Goal: Information Seeking & Learning: Learn about a topic

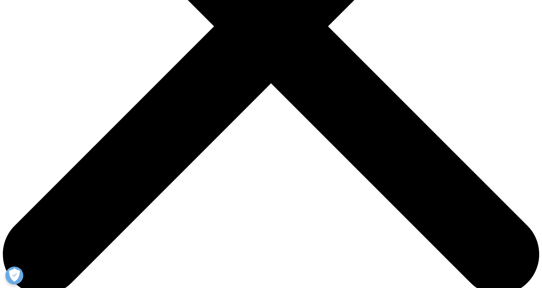
scroll to position [251, 0]
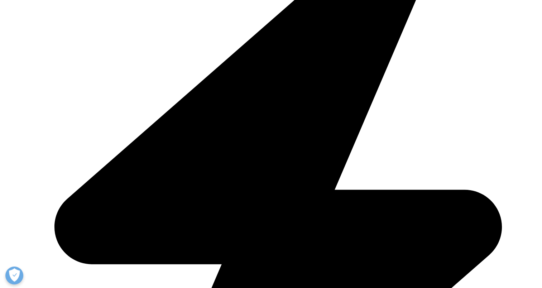
drag, startPoint x: 241, startPoint y: 46, endPoint x: 280, endPoint y: 98, distance: 64.8
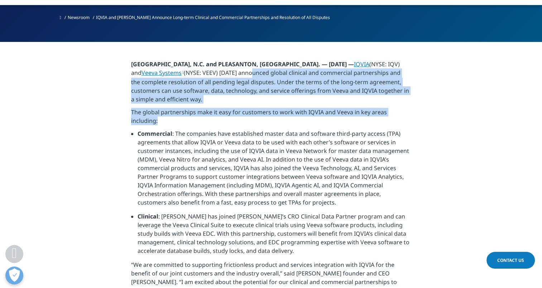
drag, startPoint x: 281, startPoint y: 115, endPoint x: 399, endPoint y: 68, distance: 126.6
click at [399, 68] on p "[GEOGRAPHIC_DATA], N.C. and PLEASANTON, [GEOGRAPHIC_DATA]. — [DATE] — IQVIA (NY…" at bounding box center [271, 84] width 280 height 48
click at [272, 60] on p "[GEOGRAPHIC_DATA], N.C. and PLEASANTON, [GEOGRAPHIC_DATA]. — [DATE] — IQVIA (NY…" at bounding box center [271, 84] width 280 height 48
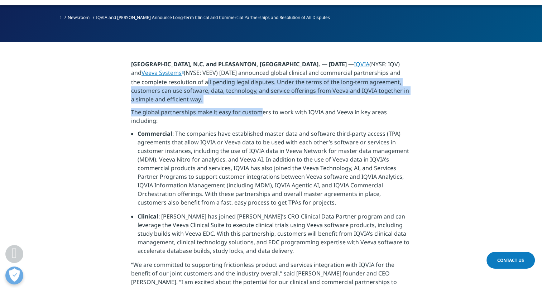
drag, startPoint x: 197, startPoint y: 56, endPoint x: 264, endPoint y: 90, distance: 75.2
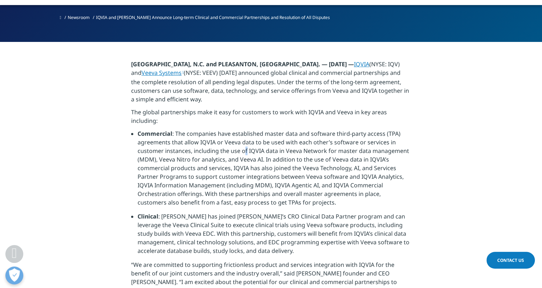
drag, startPoint x: 264, startPoint y: 90, endPoint x: 245, endPoint y: 121, distance: 35.7
click at [245, 129] on li "Commercial : The companies have established master data and software third-part…" at bounding box center [274, 170] width 273 height 83
drag, startPoint x: 245, startPoint y: 121, endPoint x: 232, endPoint y: 49, distance: 73.2
click at [232, 60] on p "[GEOGRAPHIC_DATA], N.C. and PLEASANTON, [GEOGRAPHIC_DATA]. — [DATE] — IQVIA (NY…" at bounding box center [271, 84] width 280 height 48
click at [253, 61] on p "[GEOGRAPHIC_DATA], N.C. and PLEASANTON, [GEOGRAPHIC_DATA]. — [DATE] — IQVIA (NY…" at bounding box center [271, 84] width 280 height 48
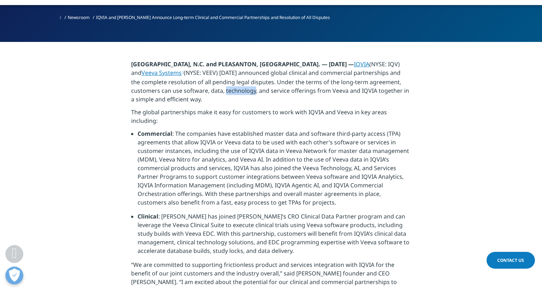
click at [253, 61] on p "[GEOGRAPHIC_DATA], N.C. and PLEASANTON, [GEOGRAPHIC_DATA]. — [DATE] — IQVIA (NY…" at bounding box center [271, 84] width 280 height 48
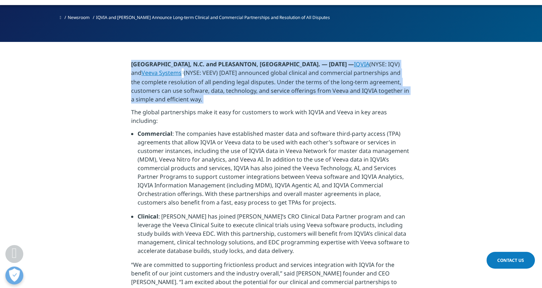
click at [253, 61] on p "[GEOGRAPHIC_DATA], N.C. and PLEASANTON, [GEOGRAPHIC_DATA]. — [DATE] — IQVIA (NY…" at bounding box center [271, 84] width 280 height 48
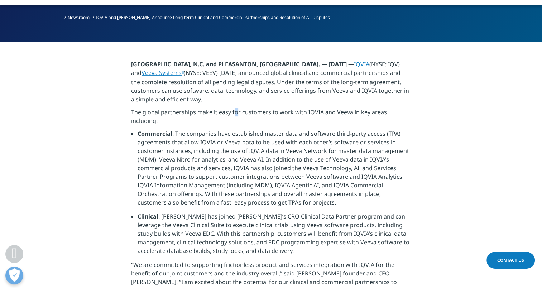
drag, startPoint x: 253, startPoint y: 61, endPoint x: 235, endPoint y: 88, distance: 32.7
click at [235, 108] on p "The global partnerships make it easy for customers to work with IQVIA and Veeva…" at bounding box center [271, 118] width 280 height 21
drag, startPoint x: 235, startPoint y: 88, endPoint x: 203, endPoint y: 52, distance: 48.0
click at [203, 60] on p "[GEOGRAPHIC_DATA], N.C. and PLEASANTON, [GEOGRAPHIC_DATA]. — [DATE] — IQVIA (NY…" at bounding box center [271, 84] width 280 height 48
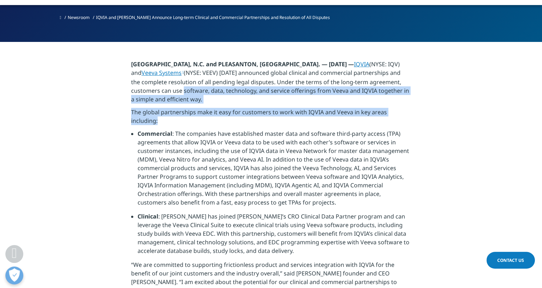
drag, startPoint x: 182, startPoint y: 65, endPoint x: 224, endPoint y: 97, distance: 52.7
drag, startPoint x: 224, startPoint y: 97, endPoint x: 188, endPoint y: 96, distance: 36.2
click at [188, 108] on p "The global partnerships make it easy for customers to work with IQVIA and Veeva…" at bounding box center [271, 118] width 280 height 21
click at [186, 108] on p "The global partnerships make it easy for customers to work with IQVIA and Veeva…" at bounding box center [271, 118] width 280 height 21
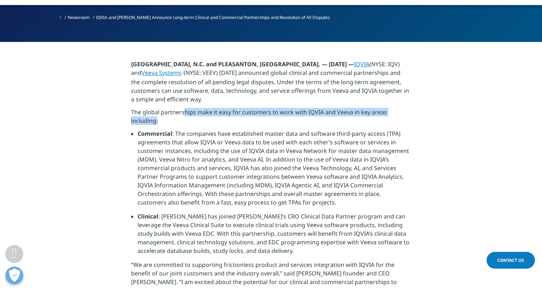
drag, startPoint x: 183, startPoint y: 84, endPoint x: 307, endPoint y: 98, distance: 124.0
click at [307, 108] on p "The global partnerships make it easy for customers to work with IQVIA and Veeva…" at bounding box center [271, 118] width 280 height 21
drag, startPoint x: 307, startPoint y: 98, endPoint x: 255, endPoint y: 95, distance: 51.7
click at [255, 108] on p "The global partnerships make it easy for customers to work with IQVIA and Veeva…" at bounding box center [271, 118] width 280 height 21
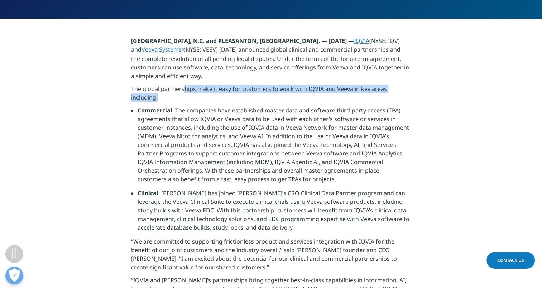
scroll to position [287, 0]
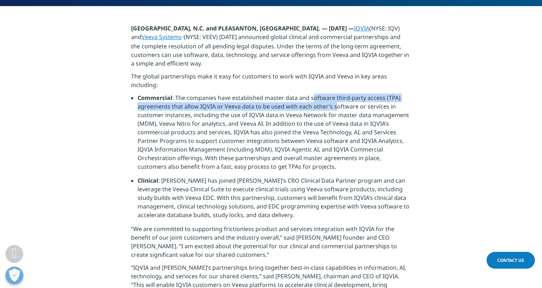
drag, startPoint x: 326, startPoint y: 78, endPoint x: 334, endPoint y: 82, distance: 8.8
click at [334, 94] on li "Commercial : The companies have established master data and software third-part…" at bounding box center [274, 135] width 273 height 83
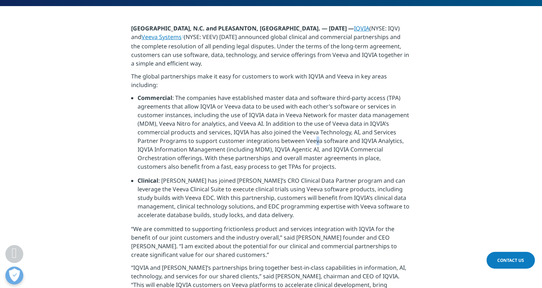
drag, startPoint x: 334, startPoint y: 82, endPoint x: 314, endPoint y: 116, distance: 38.5
click at [314, 116] on li "Commercial : The companies have established master data and software third-part…" at bounding box center [274, 135] width 273 height 83
drag, startPoint x: 314, startPoint y: 116, endPoint x: 214, endPoint y: 88, distance: 104.3
click at [214, 94] on li "Commercial : The companies have established master data and software third-part…" at bounding box center [274, 135] width 273 height 83
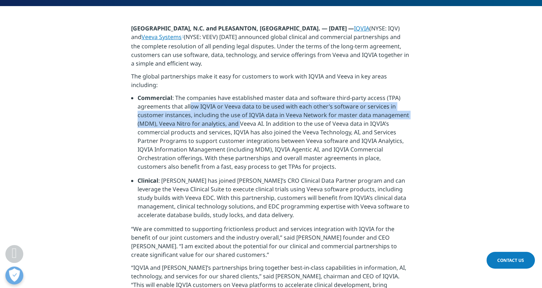
drag, startPoint x: 191, startPoint y: 80, endPoint x: 238, endPoint y: 98, distance: 49.8
click at [238, 98] on li "Commercial : The companies have established master data and software third-part…" at bounding box center [274, 135] width 273 height 83
drag, startPoint x: 238, startPoint y: 98, endPoint x: 233, endPoint y: 99, distance: 5.4
click at [233, 99] on li "Commercial : The companies have established master data and software third-part…" at bounding box center [274, 135] width 273 height 83
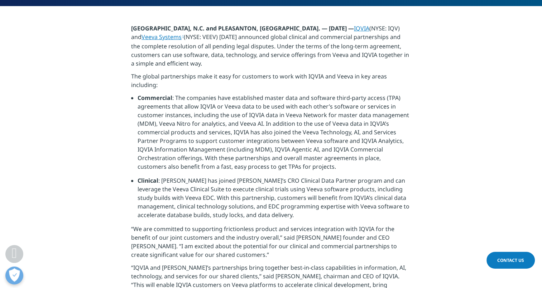
click at [243, 98] on li "Commercial : The companies have established master data and software third-part…" at bounding box center [274, 135] width 273 height 83
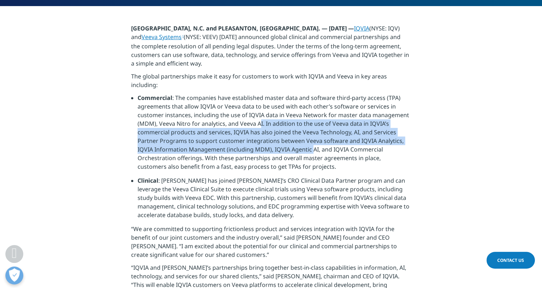
drag, startPoint x: 258, startPoint y: 98, endPoint x: 312, endPoint y: 123, distance: 60.0
click at [312, 123] on li "Commercial : The companies have established master data and software third-part…" at bounding box center [274, 135] width 273 height 83
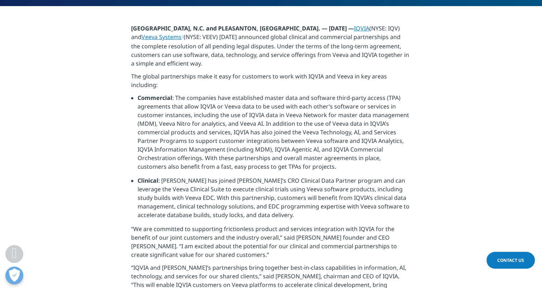
drag, startPoint x: 312, startPoint y: 123, endPoint x: 242, endPoint y: 130, distance: 70.5
click at [242, 130] on li "Commercial : The companies have established master data and software third-part…" at bounding box center [274, 135] width 273 height 83
drag, startPoint x: 161, startPoint y: 105, endPoint x: 240, endPoint y: 107, distance: 79.2
click at [240, 107] on li "Commercial : The companies have established master data and software third-part…" at bounding box center [274, 135] width 273 height 83
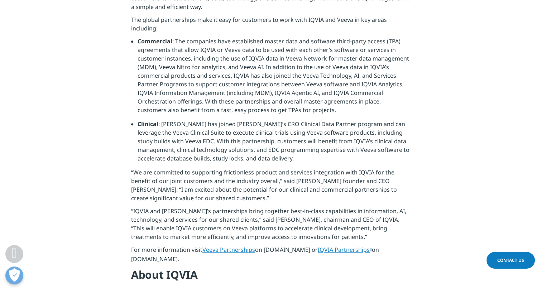
scroll to position [358, 0]
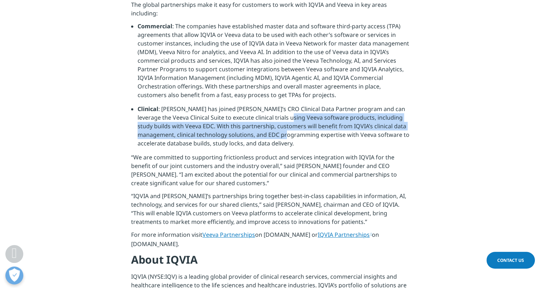
drag, startPoint x: 285, startPoint y: 87, endPoint x: 298, endPoint y: 107, distance: 23.3
click at [298, 106] on li "Clinical : [PERSON_NAME] has joined [PERSON_NAME]’s CRO Clinical Data Partner p…" at bounding box center [274, 129] width 273 height 48
drag, startPoint x: 298, startPoint y: 107, endPoint x: 308, endPoint y: 119, distance: 16.1
click at [308, 119] on li "Clinical : [PERSON_NAME] has joined [PERSON_NAME]’s CRO Clinical Data Partner p…" at bounding box center [274, 129] width 273 height 48
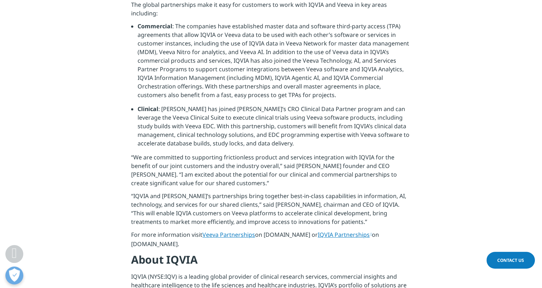
click at [292, 153] on p "“We are committed to supporting frictionless product and services integration w…" at bounding box center [271, 172] width 280 height 39
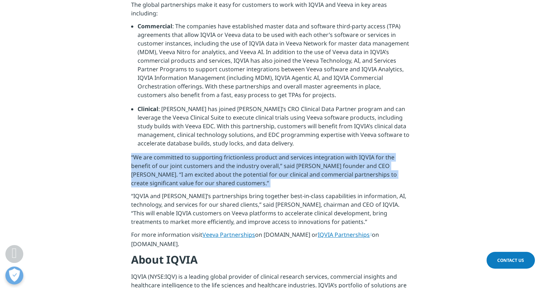
click at [292, 153] on p "“We are committed to supporting frictionless product and services integration w…" at bounding box center [271, 172] width 280 height 39
drag, startPoint x: 292, startPoint y: 132, endPoint x: 301, endPoint y: 144, distance: 15.3
click at [301, 153] on p "“We are committed to supporting frictionless product and services integration w…" at bounding box center [271, 172] width 280 height 39
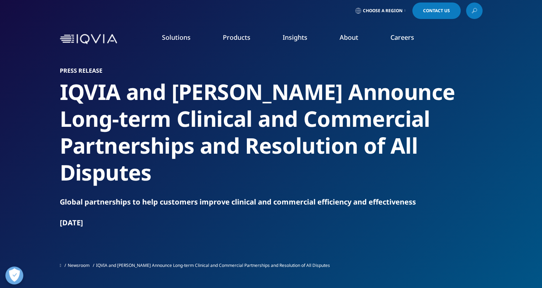
scroll to position [3, 0]
